Goal: Navigation & Orientation: Find specific page/section

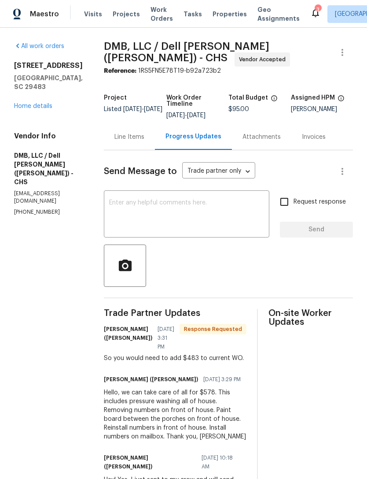
click at [96, 17] on span "Visits" at bounding box center [93, 14] width 18 height 9
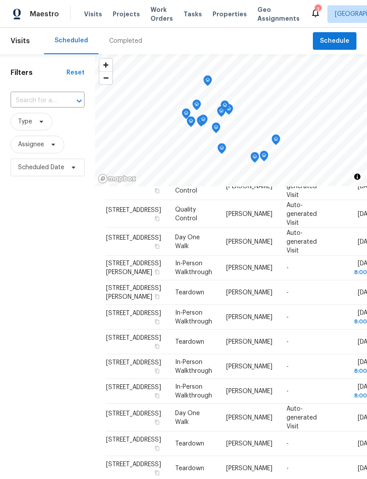
click at [310, 17] on icon at bounding box center [315, 12] width 11 height 11
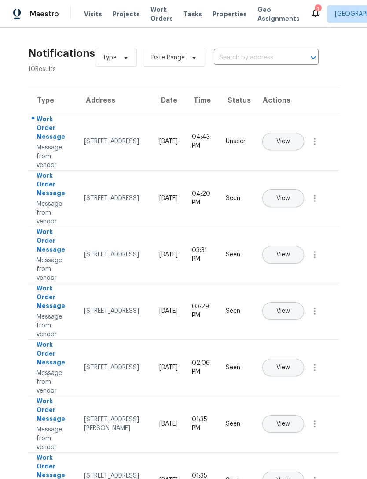
click at [310, 10] on icon at bounding box center [315, 12] width 11 height 11
click at [97, 13] on span "Visits" at bounding box center [93, 14] width 18 height 9
